Goal: Contribute content: Add original content to the website for others to see

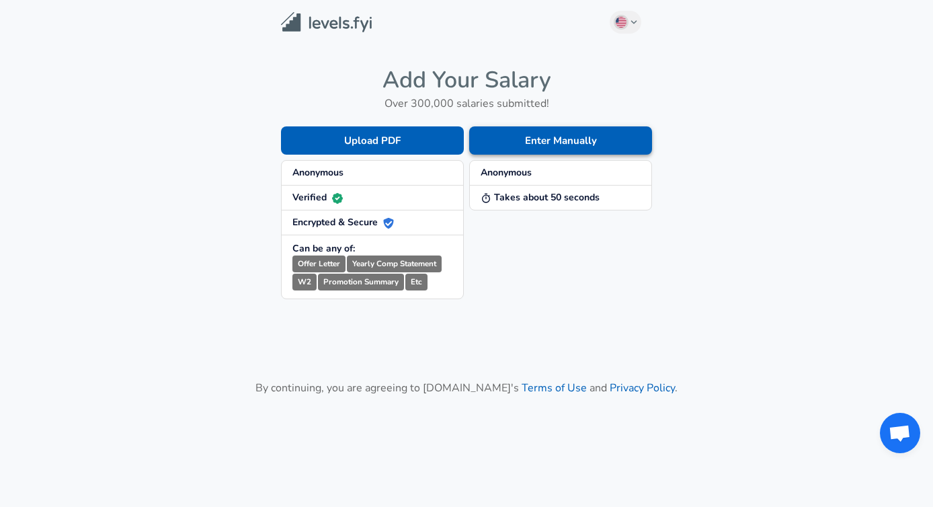
click at [548, 139] on button "Enter Manually" at bounding box center [560, 140] width 183 height 28
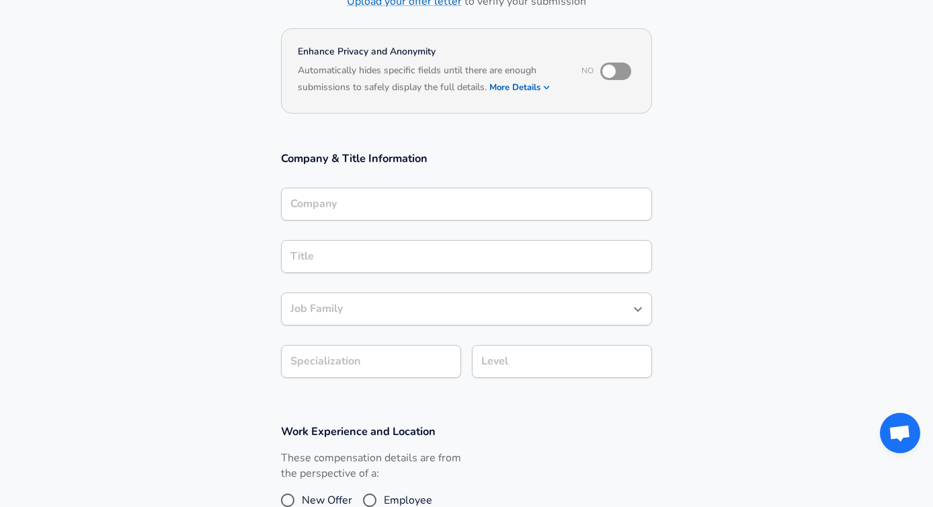
click at [387, 208] on div "Company" at bounding box center [466, 204] width 371 height 33
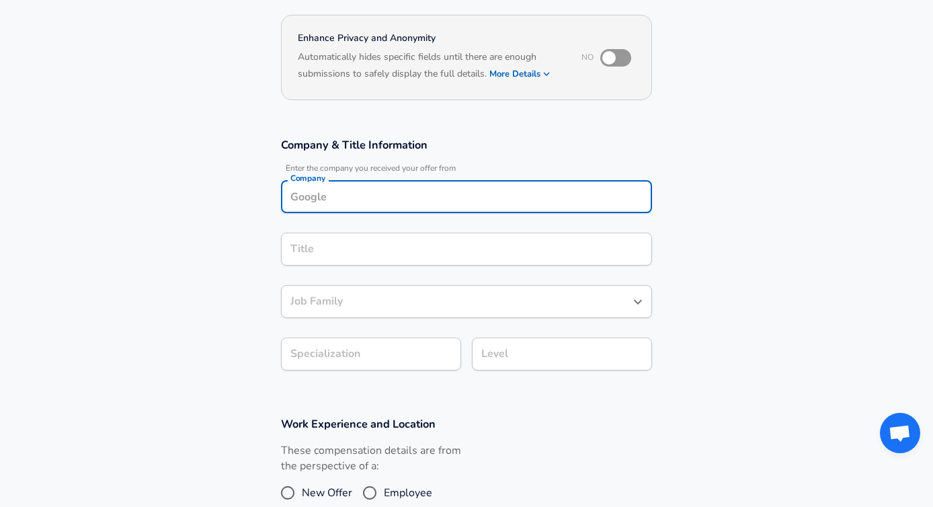
click at [388, 208] on div "Company" at bounding box center [466, 196] width 371 height 33
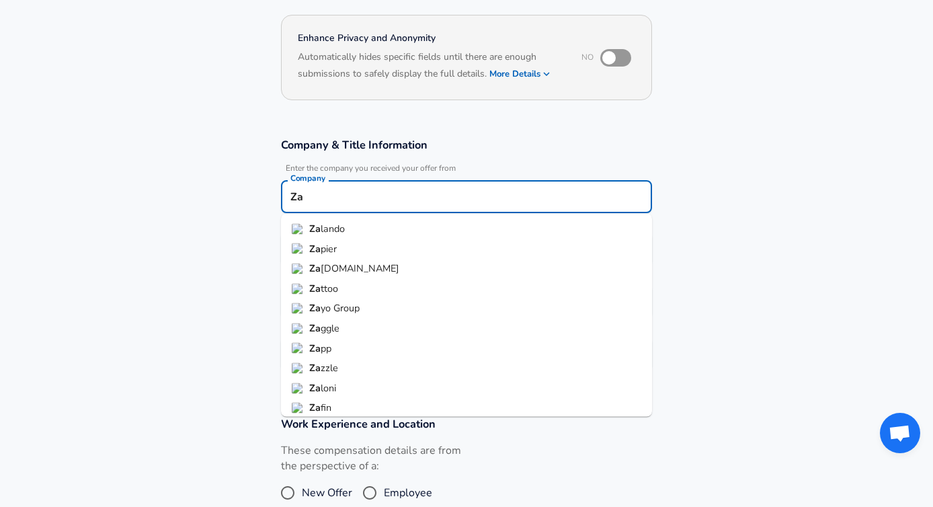
click at [355, 228] on li "[PERSON_NAME]" at bounding box center [466, 229] width 371 height 20
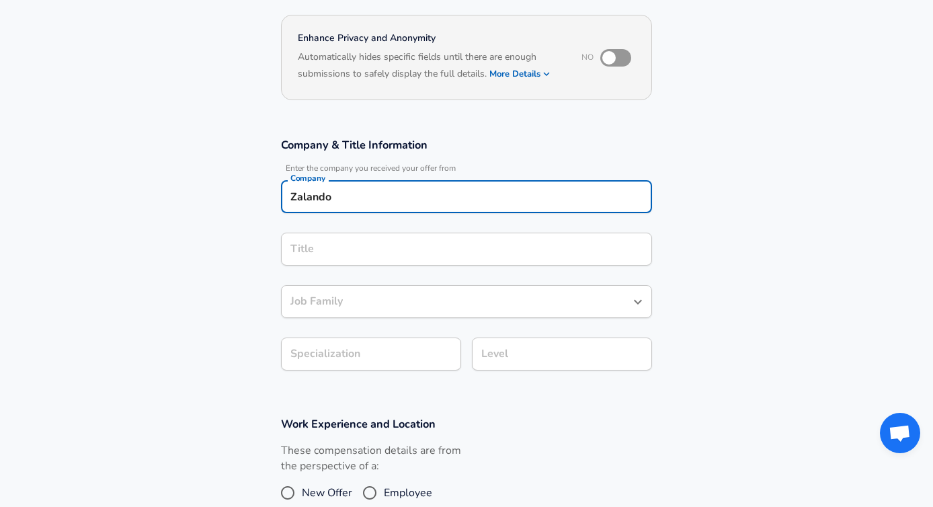
type input "Zalando"
click at [348, 249] on input "Title" at bounding box center [466, 249] width 359 height 21
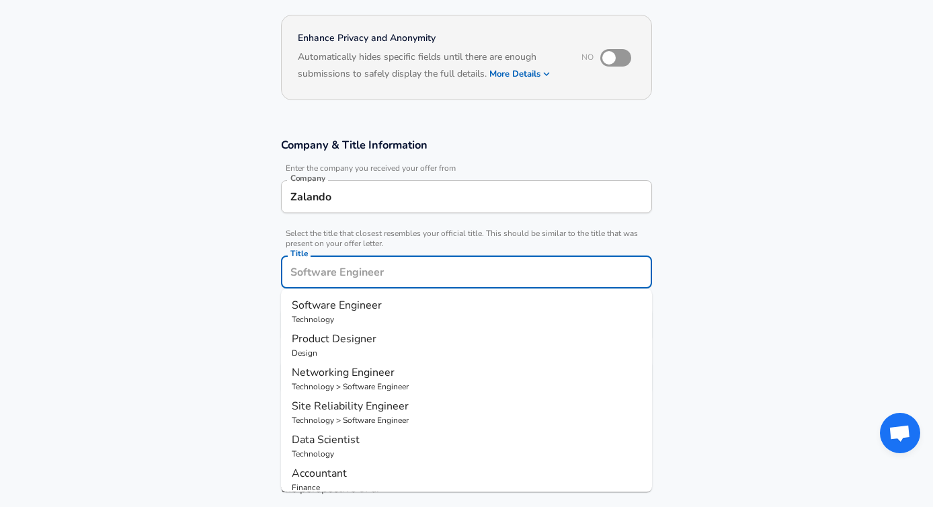
scroll to position [145, 0]
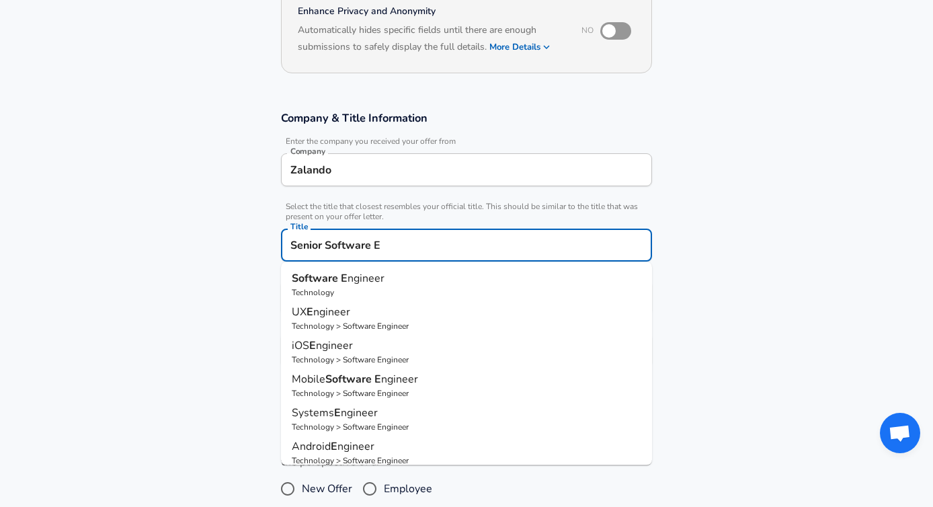
click at [321, 284] on strong "Software" at bounding box center [316, 278] width 49 height 15
type input "Software Engineer"
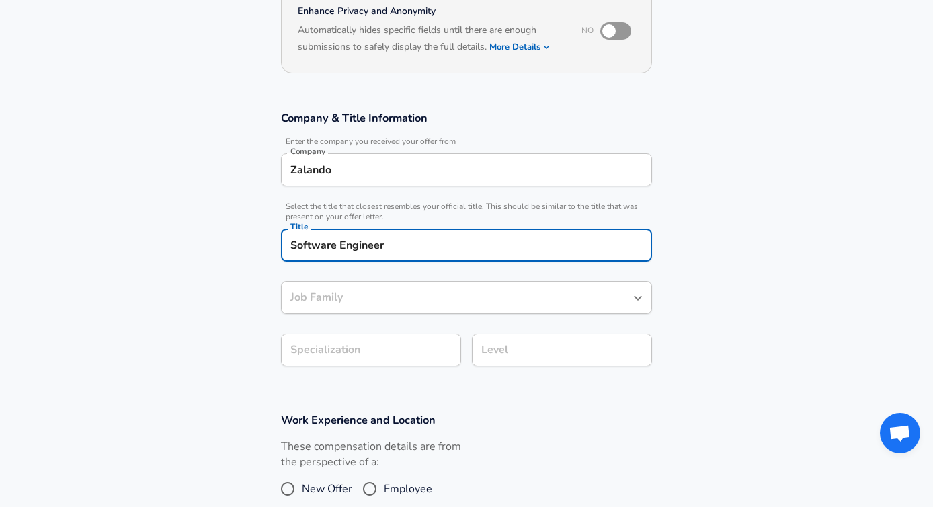
type input "Software Engineer"
click at [362, 305] on div "Software Engineer Job Family" at bounding box center [466, 297] width 371 height 33
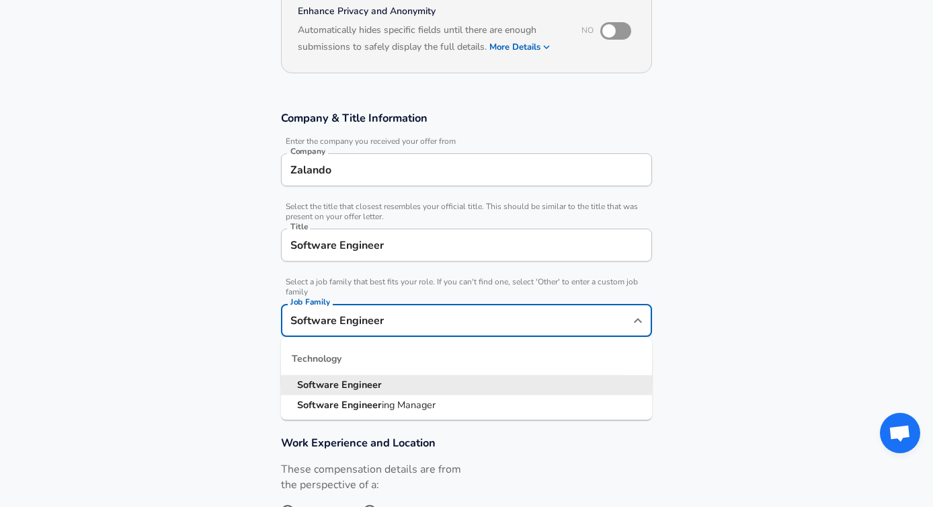
scroll to position [171, 0]
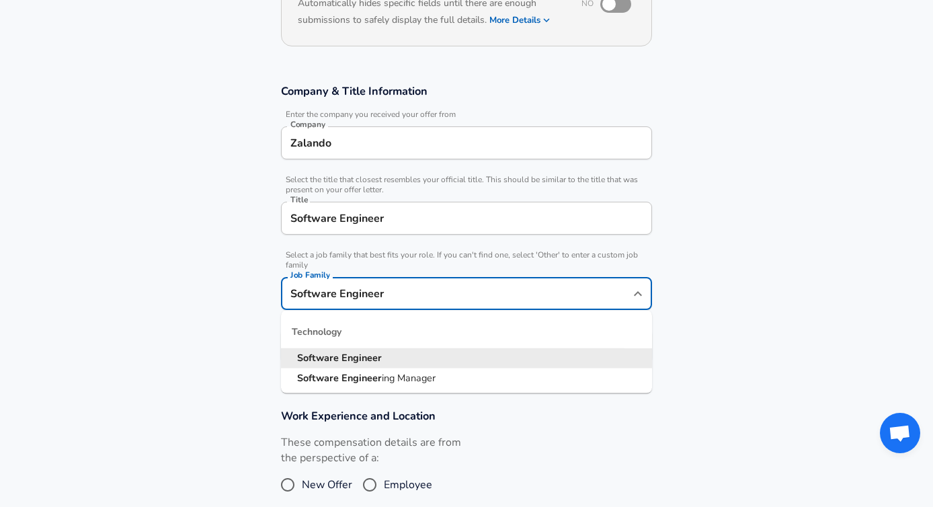
click at [358, 366] on li "Software Engineer" at bounding box center [466, 358] width 371 height 20
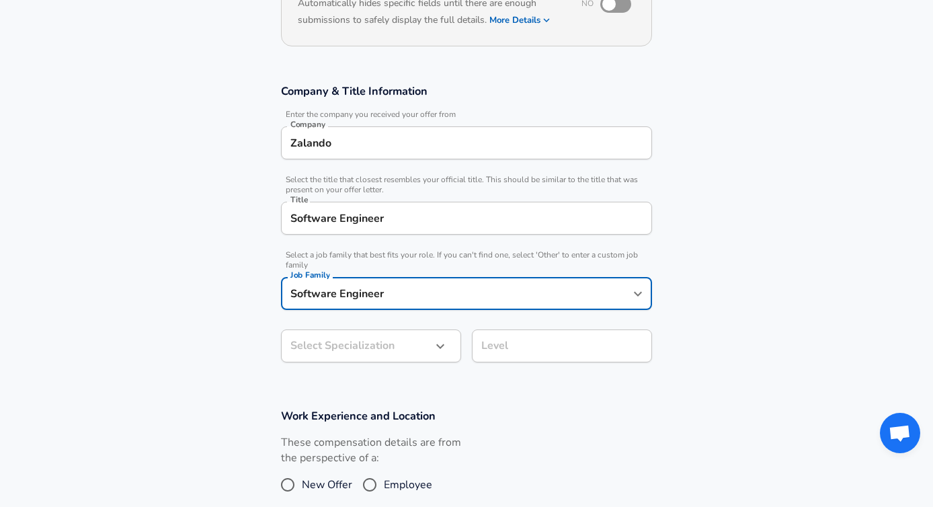
click at [354, 336] on body "We value your privacy We use cookies to enhance your browsing experience, serve…" at bounding box center [466, 82] width 933 height 507
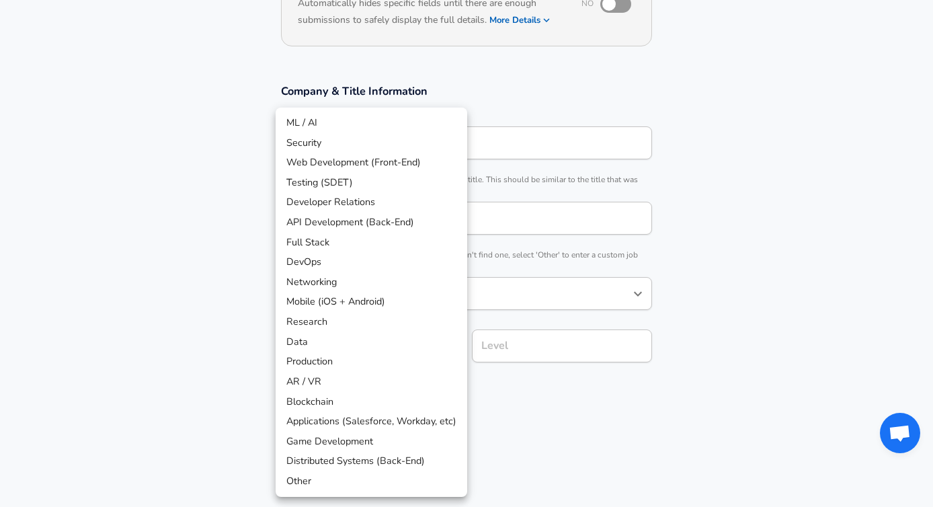
scroll to position [212, 0]
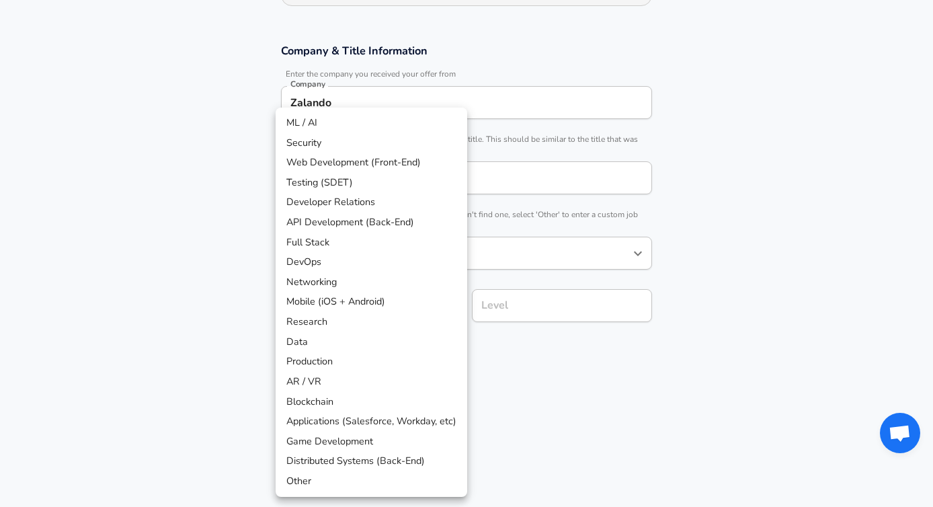
click at [342, 219] on li "API Development (Back-End)" at bounding box center [372, 222] width 192 height 20
type input "API Development (Back-End)"
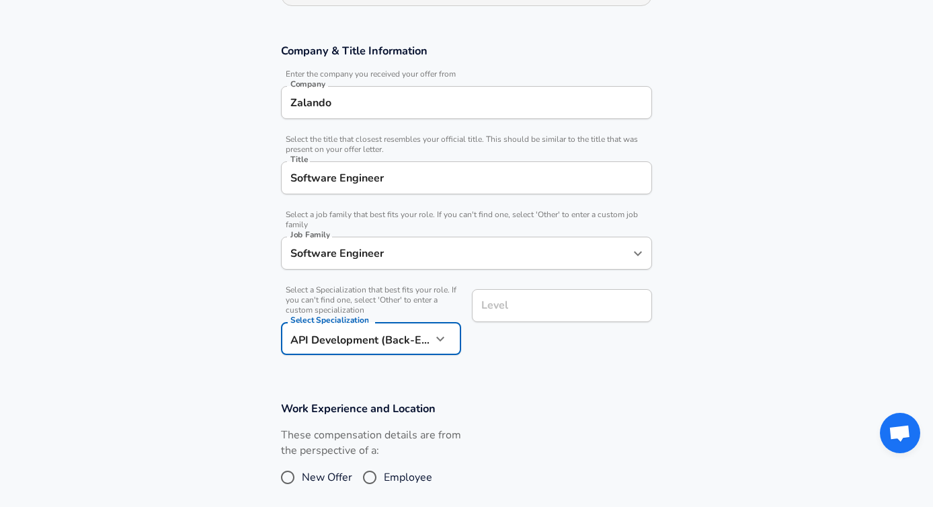
click at [494, 311] on div "Level Level" at bounding box center [562, 307] width 180 height 36
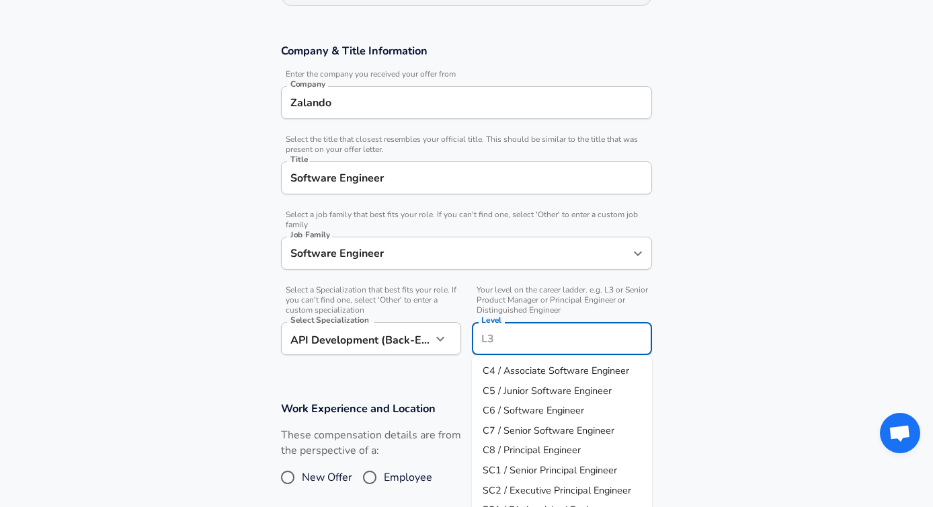
scroll to position [239, 0]
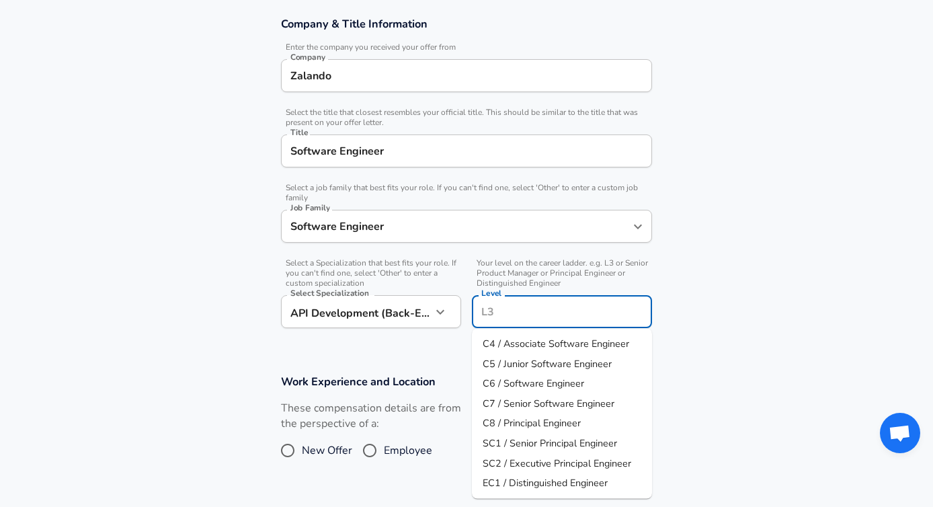
click at [506, 403] on span "C7 / Senior Software Engineer" at bounding box center [549, 402] width 132 height 13
type input "C7 / Senior Software Engineer"
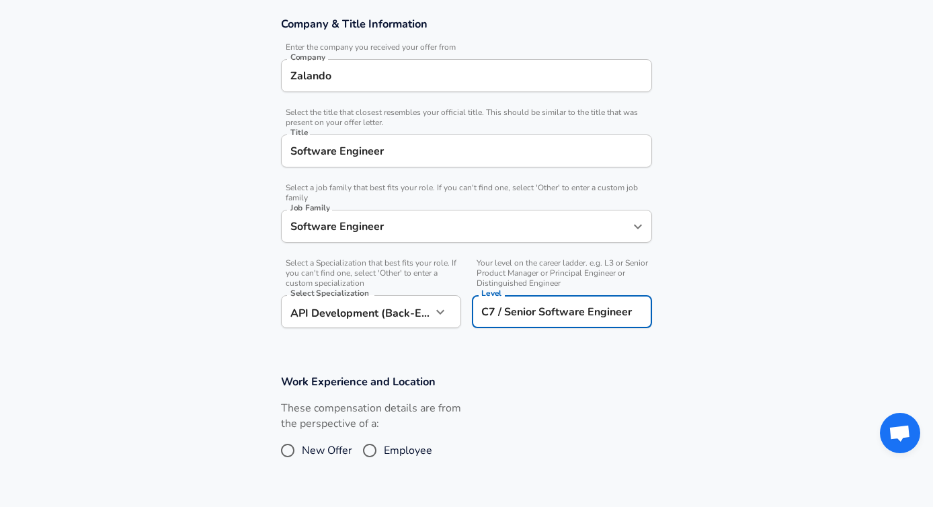
click at [366, 450] on input "Employee" at bounding box center [370, 451] width 28 height 22
radio input "true"
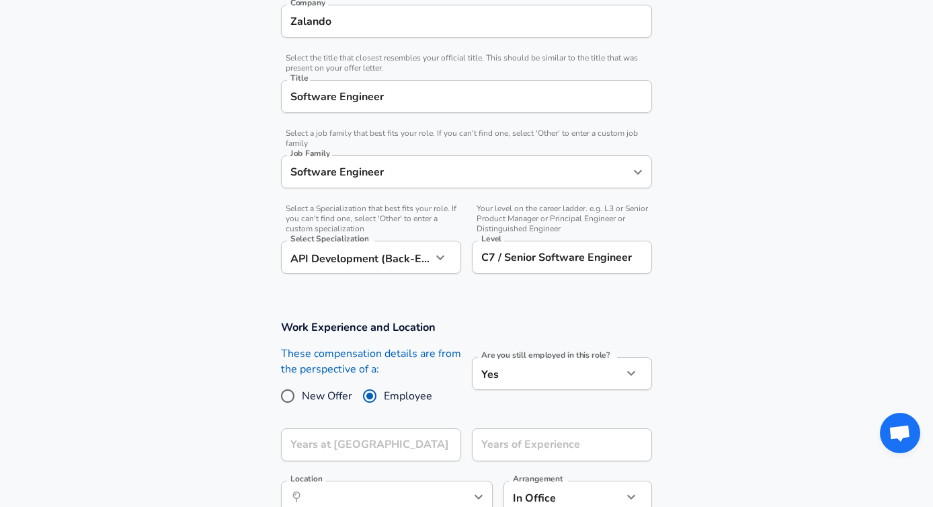
scroll to position [340, 0]
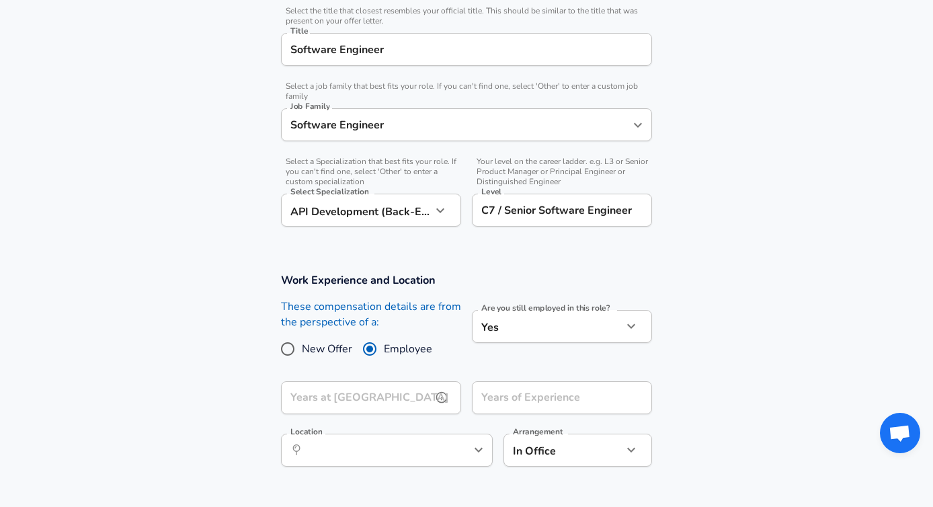
click at [402, 398] on input "Years at [GEOGRAPHIC_DATA]" at bounding box center [356, 397] width 151 height 33
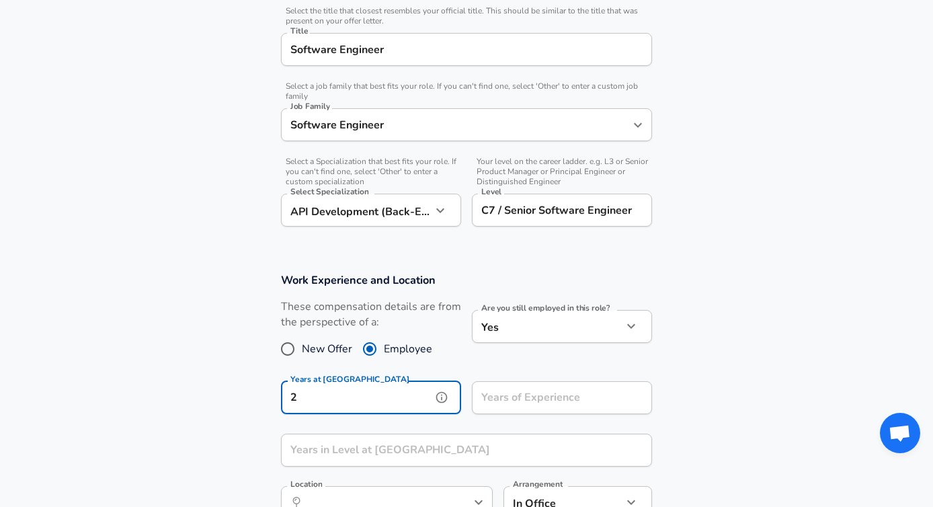
type input "2"
click at [500, 403] on input "Years of Experience" at bounding box center [547, 397] width 151 height 33
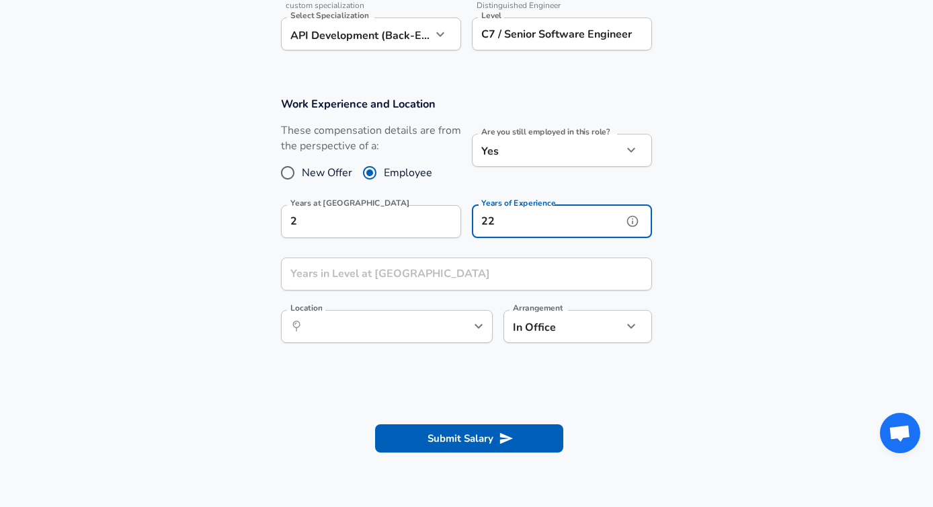
scroll to position [535, 0]
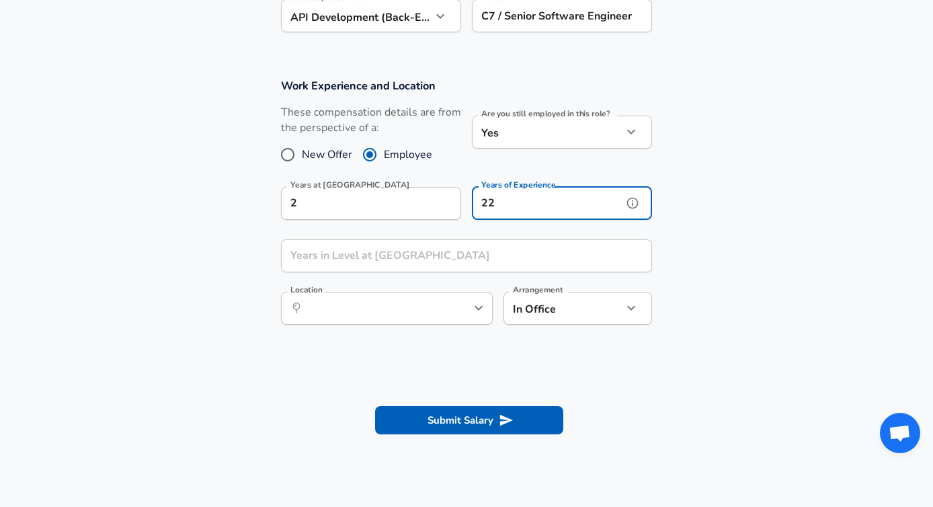
type input "22"
click at [357, 252] on input "Years in Level at [GEOGRAPHIC_DATA]" at bounding box center [452, 255] width 342 height 33
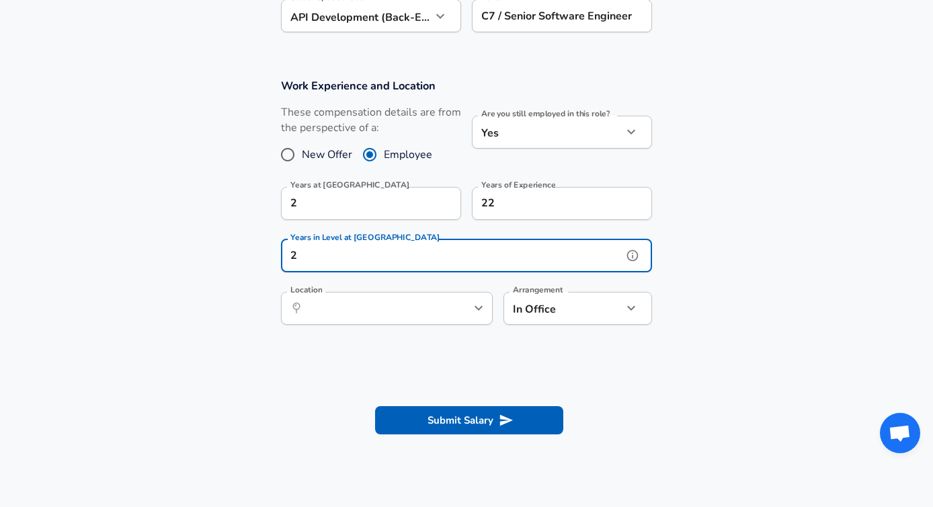
type input "2"
click at [633, 254] on icon "help" at bounding box center [632, 255] width 13 height 13
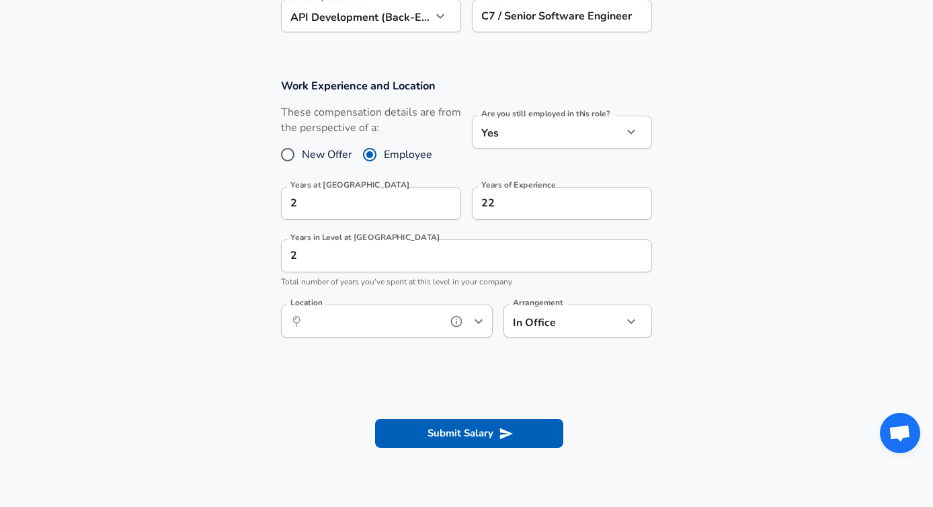
click at [336, 318] on input "Location" at bounding box center [372, 321] width 138 height 21
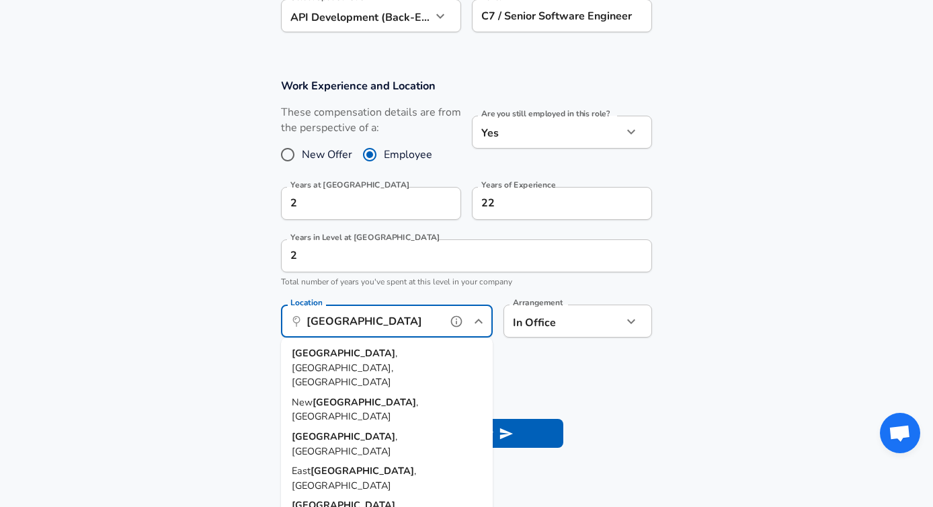
click at [346, 349] on span ", [GEOGRAPHIC_DATA], [GEOGRAPHIC_DATA]" at bounding box center [345, 367] width 106 height 42
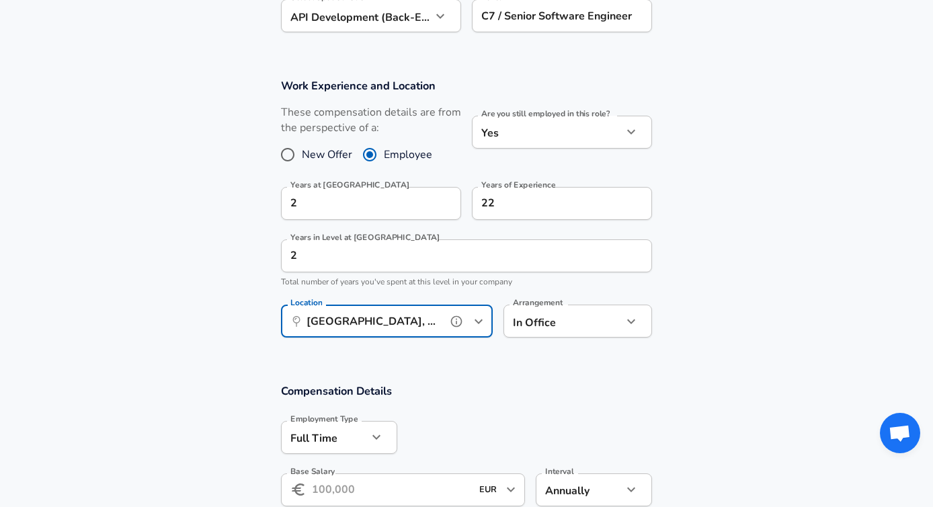
type input "[GEOGRAPHIC_DATA], [GEOGRAPHIC_DATA], [GEOGRAPHIC_DATA]"
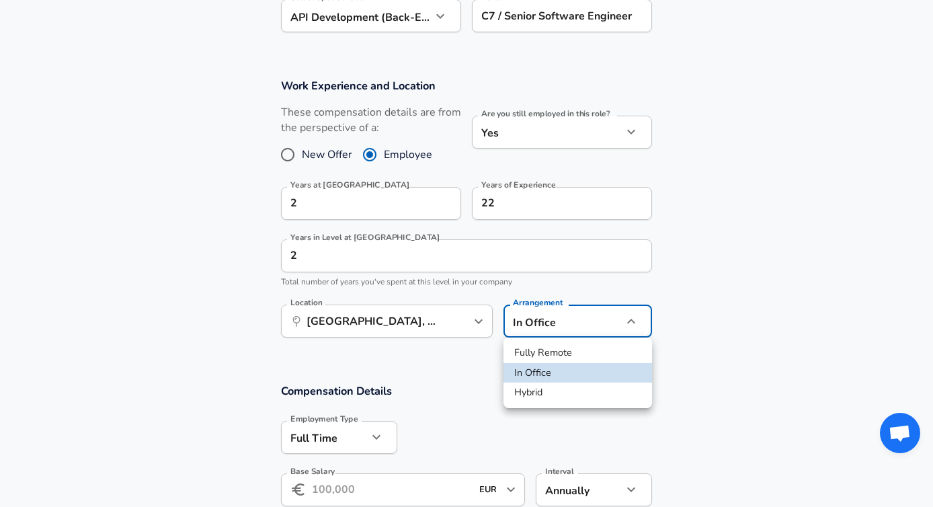
click at [560, 390] on li "Hybrid" at bounding box center [578, 393] width 149 height 20
type input "hybrid"
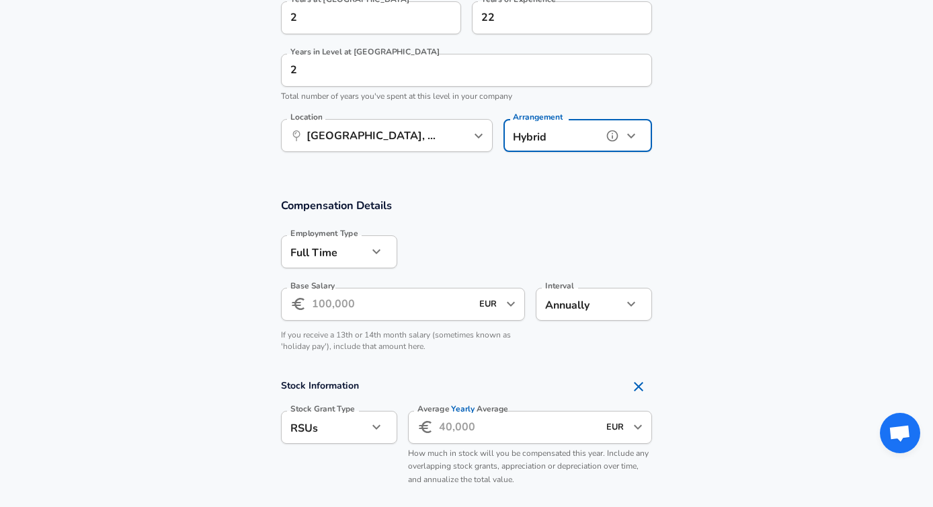
scroll to position [724, 0]
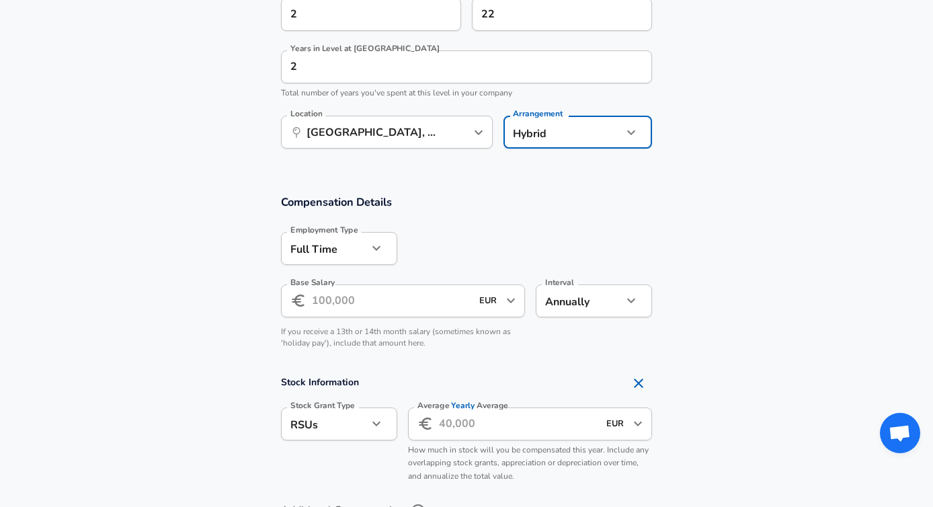
click at [382, 301] on input "Base Salary" at bounding box center [391, 300] width 159 height 33
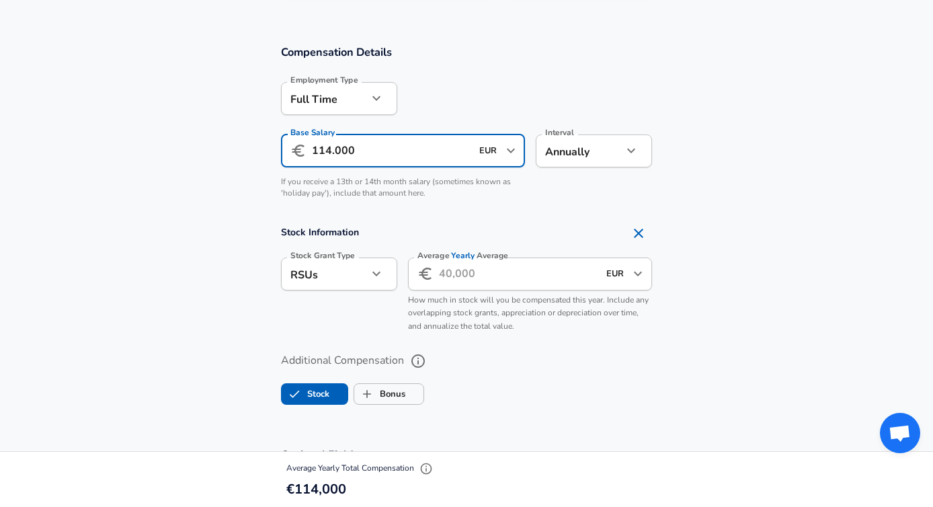
scroll to position [874, 0]
type input "114.000"
click at [640, 232] on icon "Remove Section" at bounding box center [639, 233] width 16 height 16
checkbox input "false"
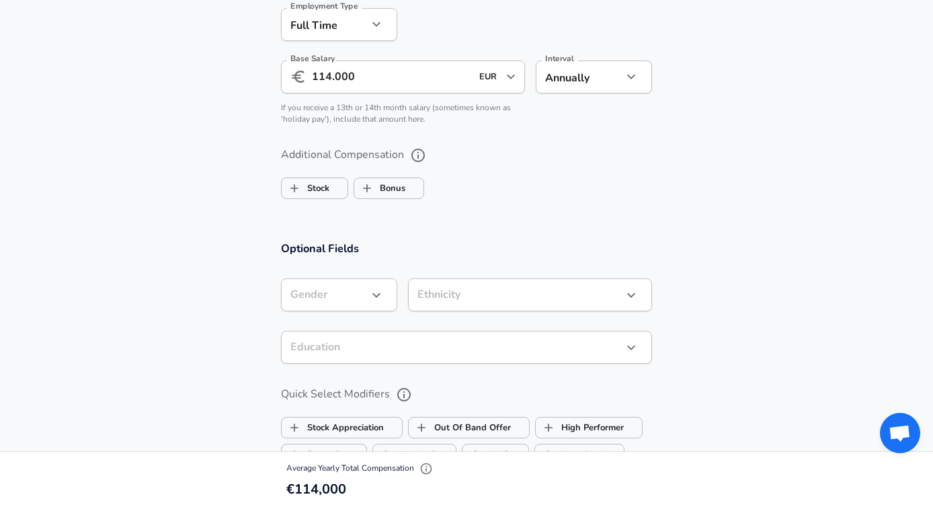
scroll to position [957, 0]
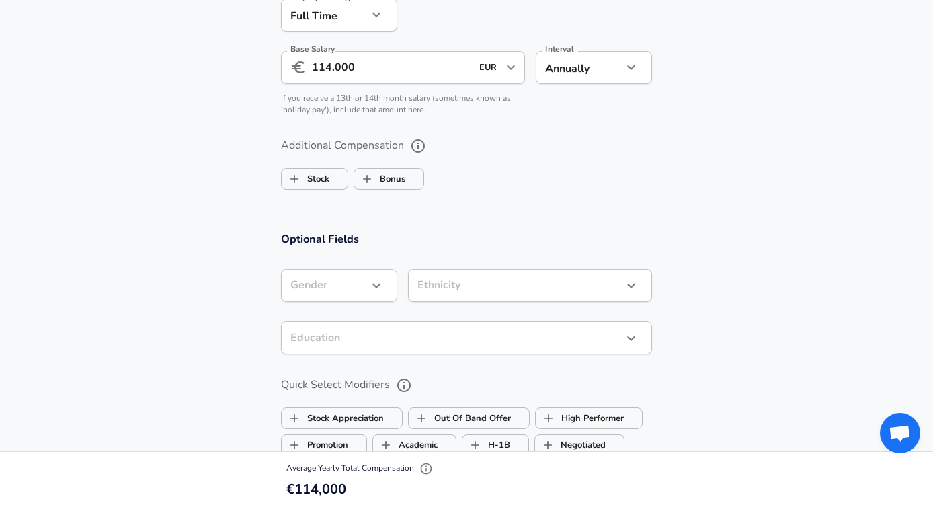
click at [376, 276] on button "button" at bounding box center [376, 285] width 23 height 23
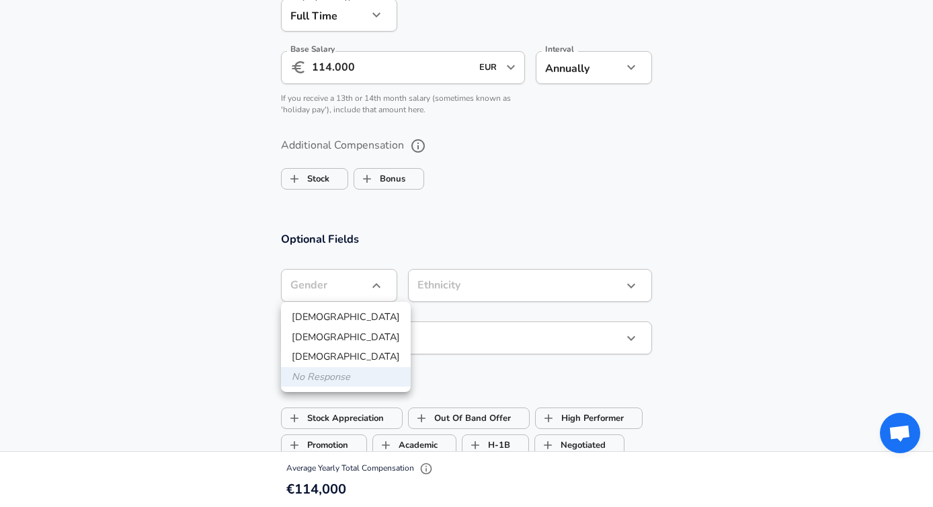
click at [350, 333] on li "[DEMOGRAPHIC_DATA]" at bounding box center [346, 337] width 130 height 20
type input "[DEMOGRAPHIC_DATA]"
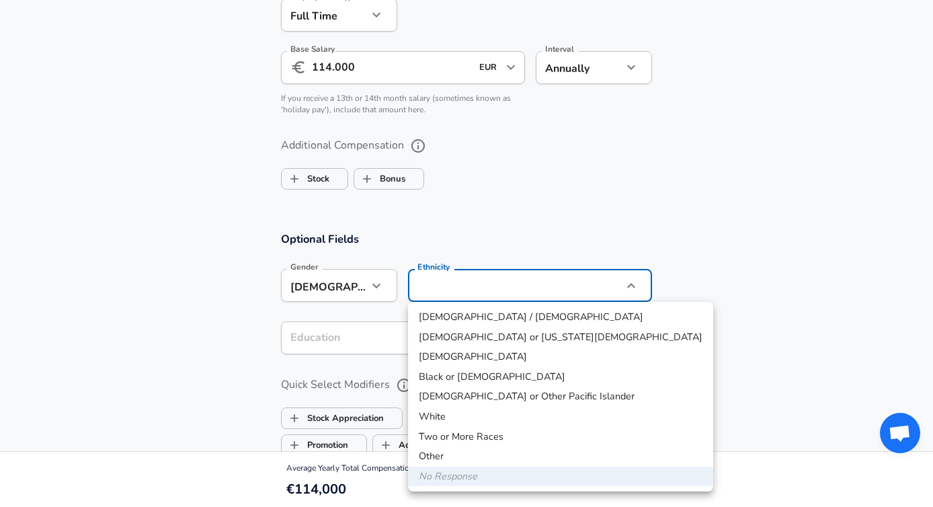
click at [452, 414] on li "White" at bounding box center [560, 417] width 305 height 20
type input "White"
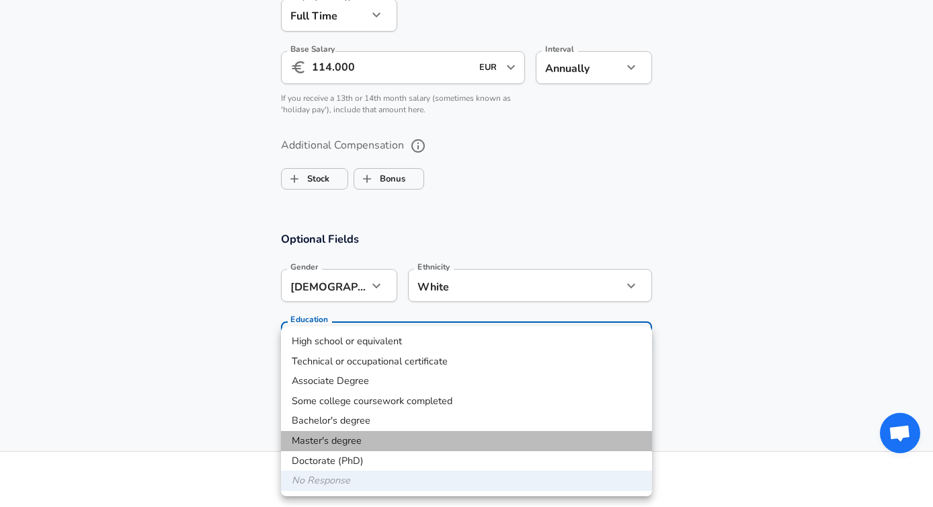
click at [343, 449] on li "Master's degree" at bounding box center [466, 441] width 371 height 20
type input "Masters degree"
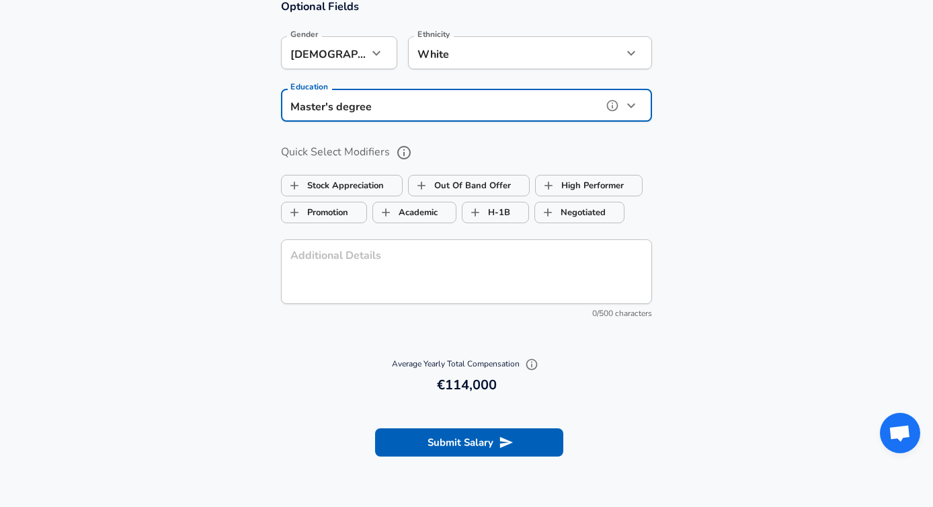
scroll to position [1218, 0]
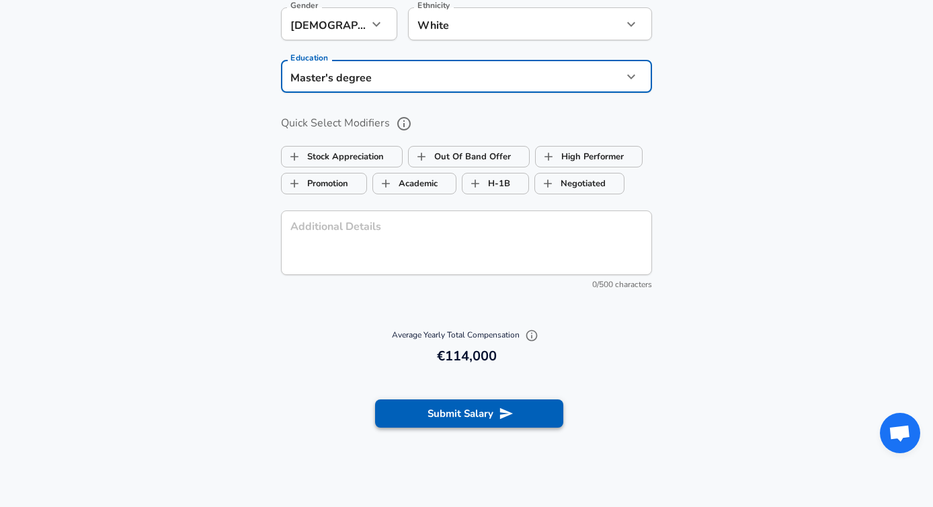
click at [452, 407] on button "Submit Salary" at bounding box center [469, 413] width 188 height 28
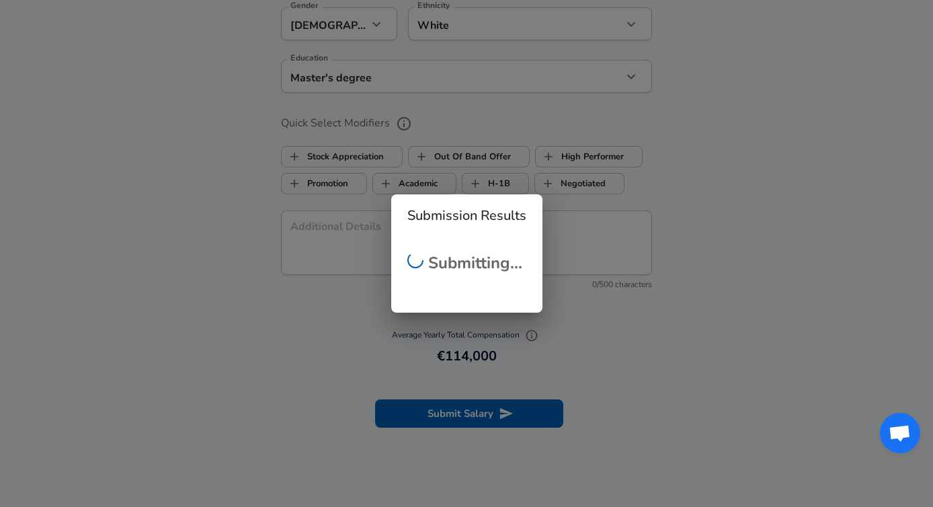
scroll to position [299, 0]
